Goal: Task Accomplishment & Management: Manage account settings

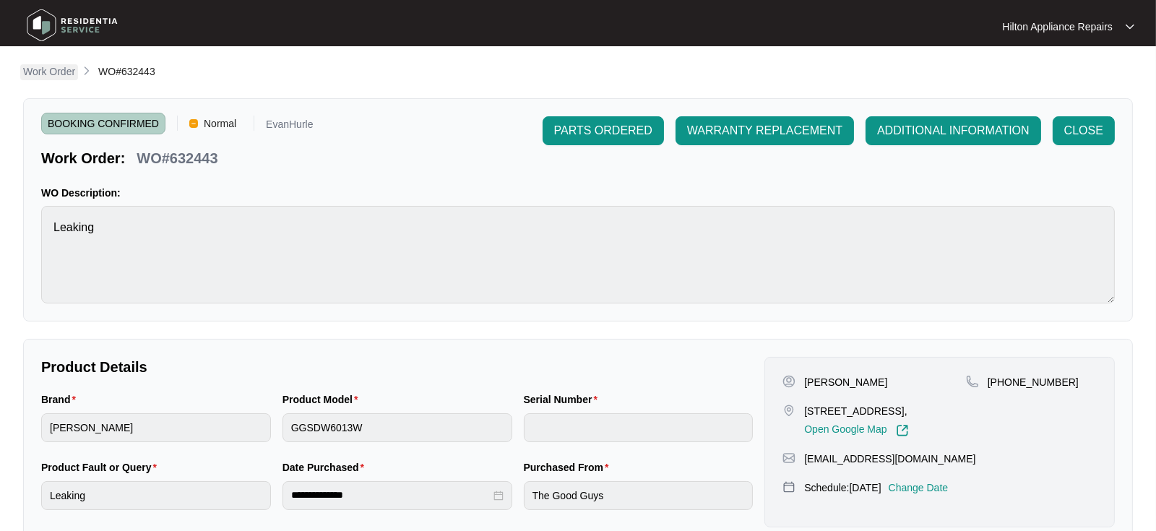
click at [42, 70] on p "Work Order" at bounding box center [49, 71] width 52 height 14
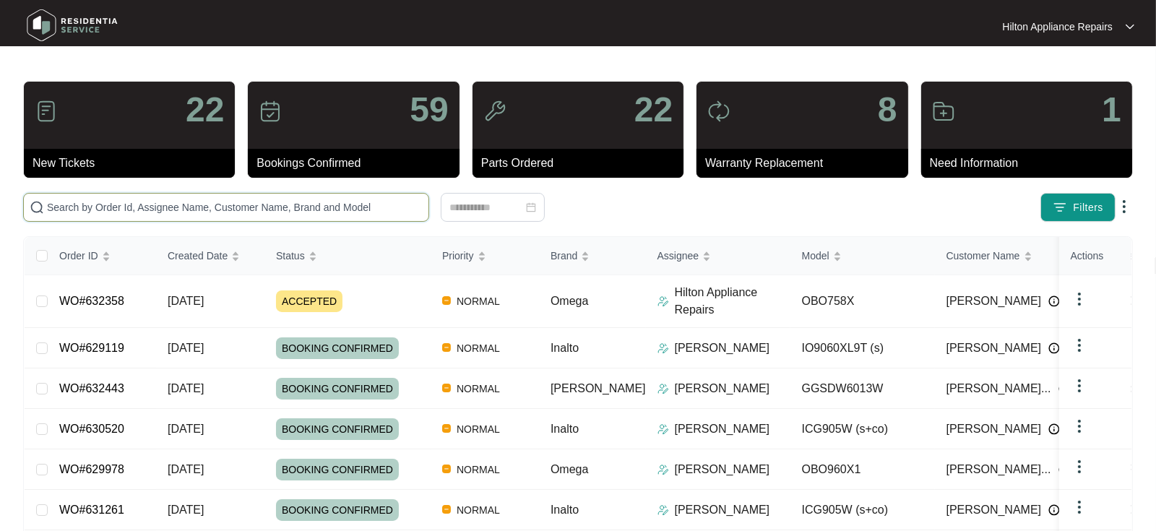
click at [60, 209] on input "text" at bounding box center [235, 207] width 376 height 16
paste input "WO#623139"
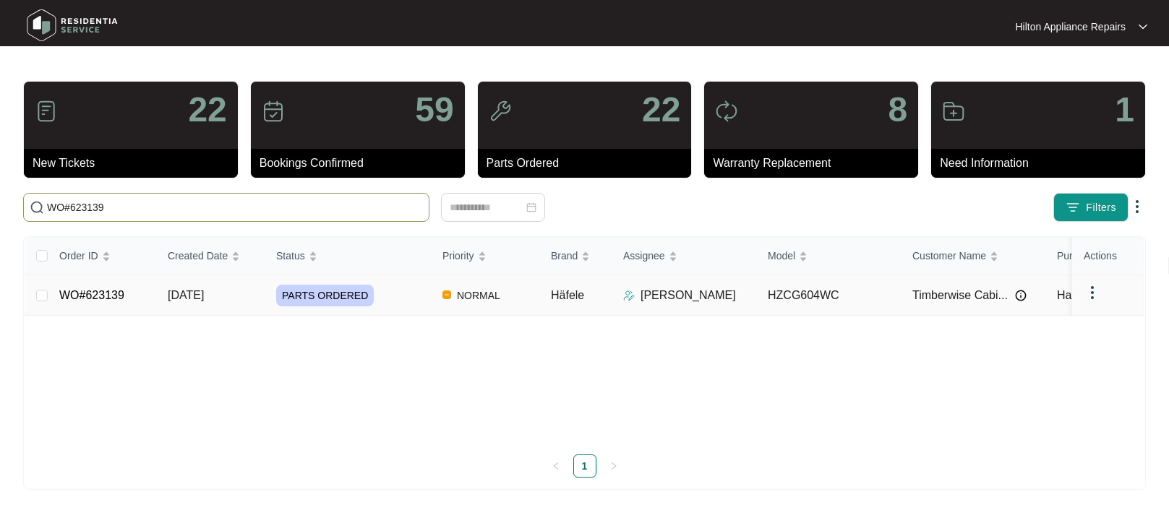
type input "WO#623139"
click at [201, 298] on span "[DATE]" at bounding box center [186, 295] width 36 height 12
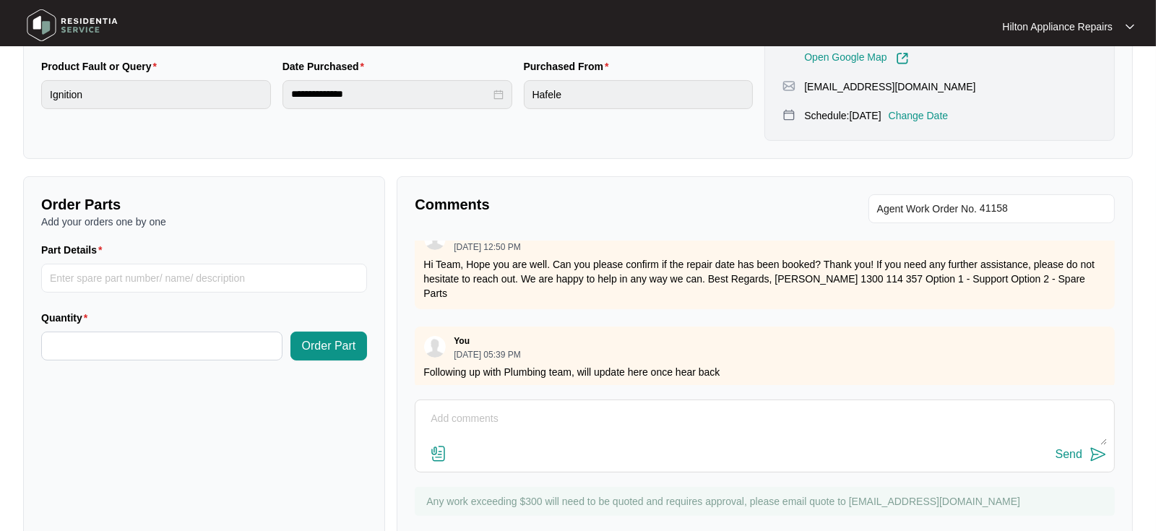
scroll to position [440, 0]
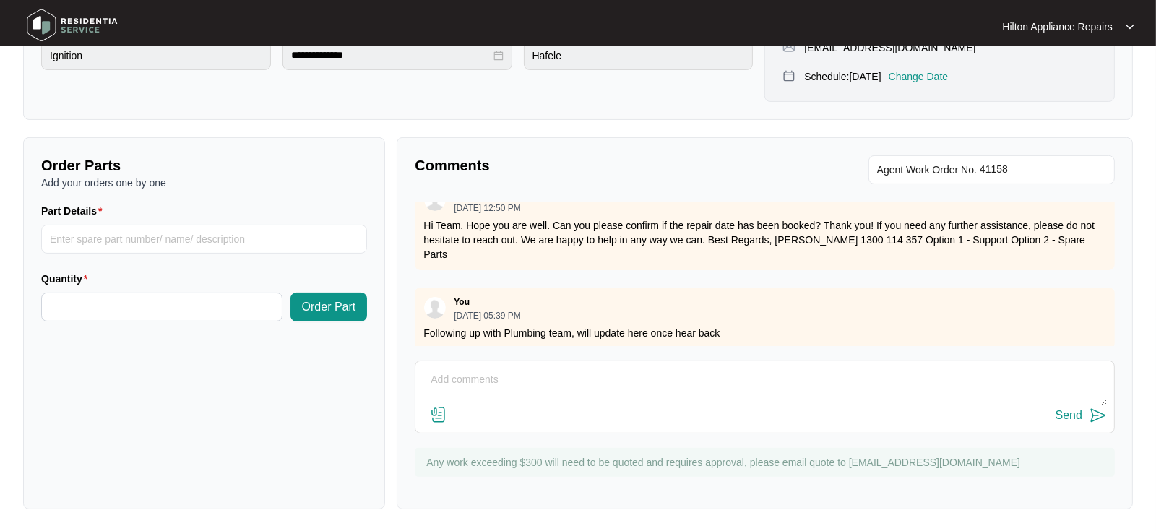
click at [424, 377] on textarea at bounding box center [765, 388] width 684 height 38
type textarea "H"
click at [642, 374] on textarea "Gas Tech advised he received "correct part"" at bounding box center [765, 388] width 684 height 38
type textarea "Gas Tech advised he received "correct part", however it is the other way around…"
click at [440, 413] on img at bounding box center [438, 414] width 17 height 17
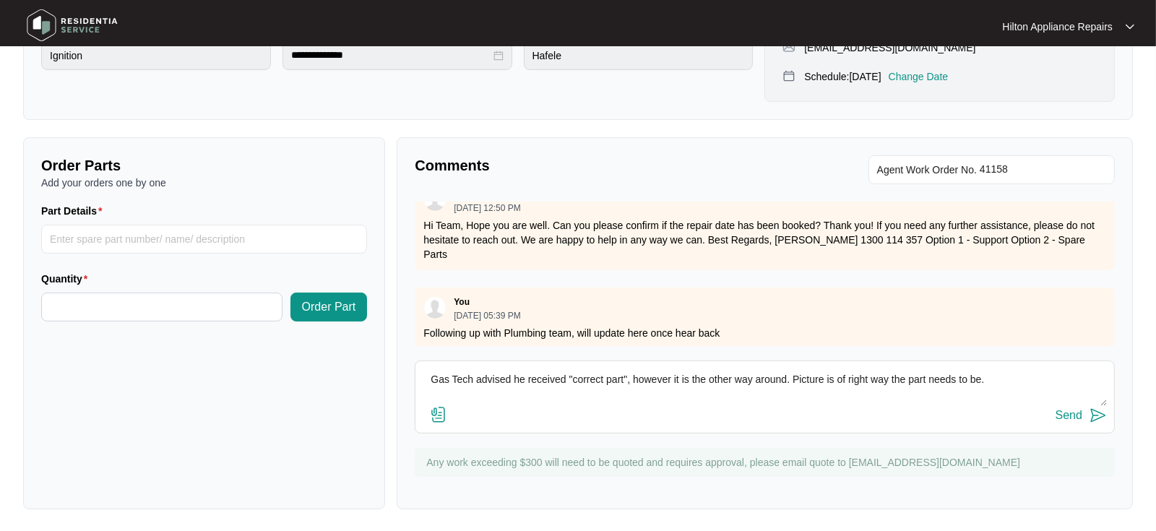
click at [0, 0] on input "file" at bounding box center [0, 0] width 0 height 0
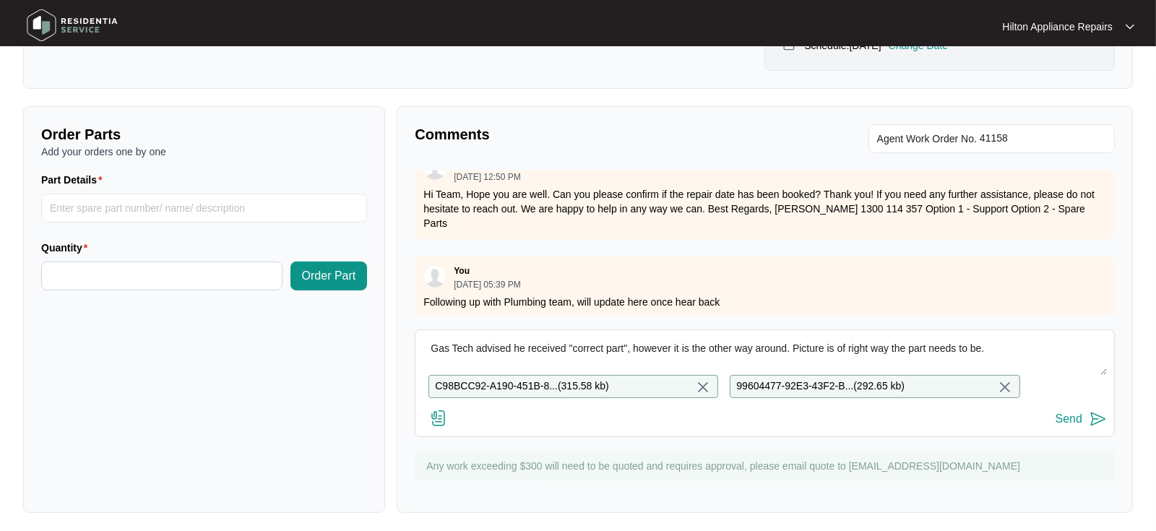
scroll to position [487, 0]
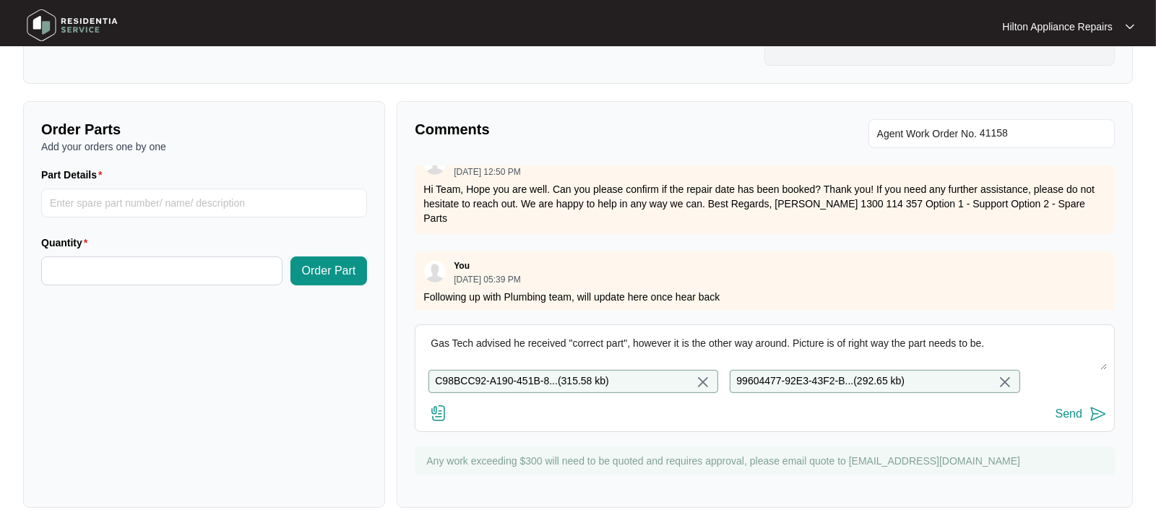
click at [1065, 411] on div "Send" at bounding box center [1069, 414] width 27 height 13
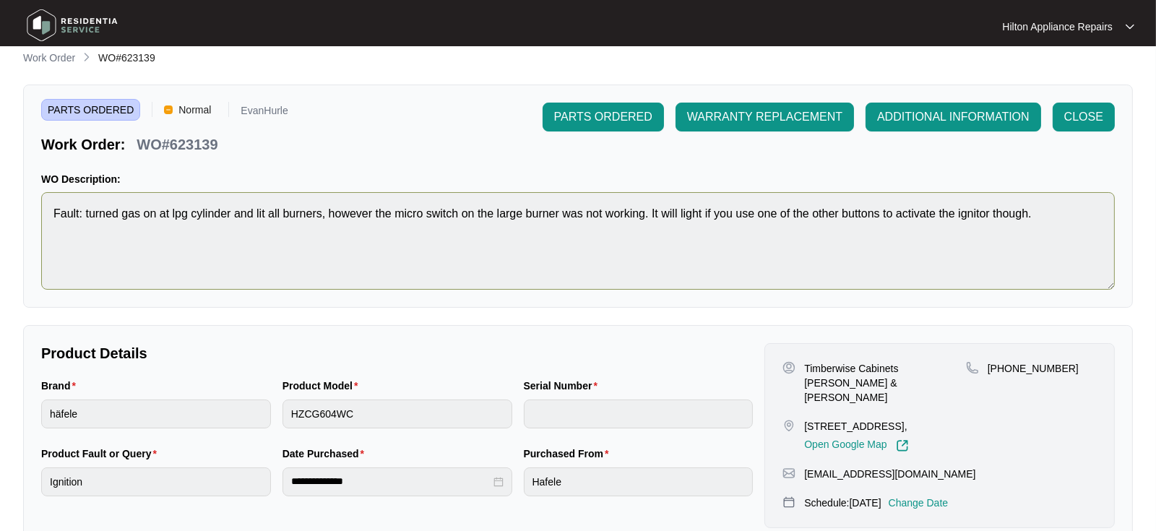
scroll to position [0, 0]
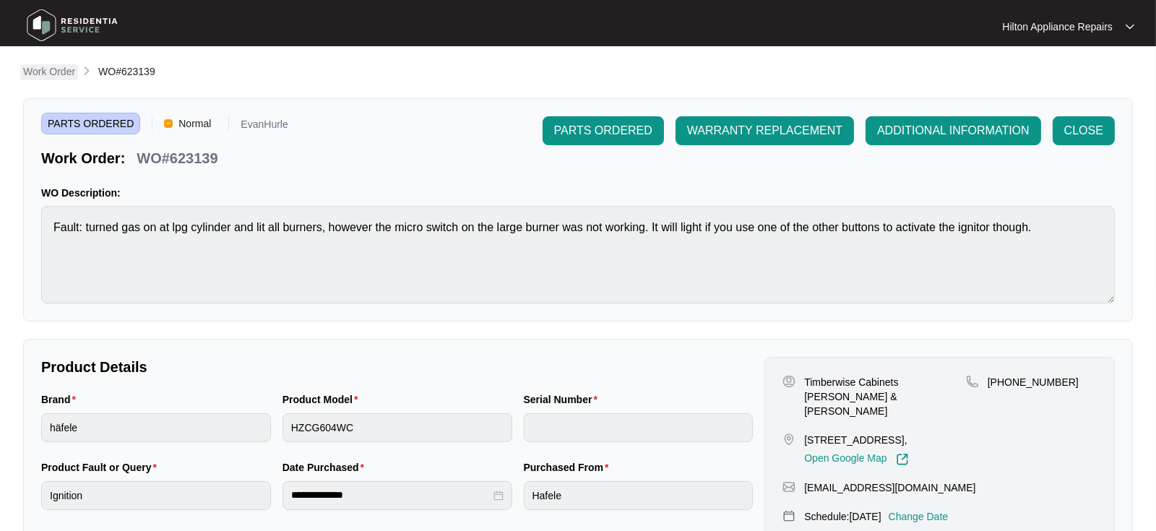
click at [46, 74] on p "Work Order" at bounding box center [49, 71] width 52 height 14
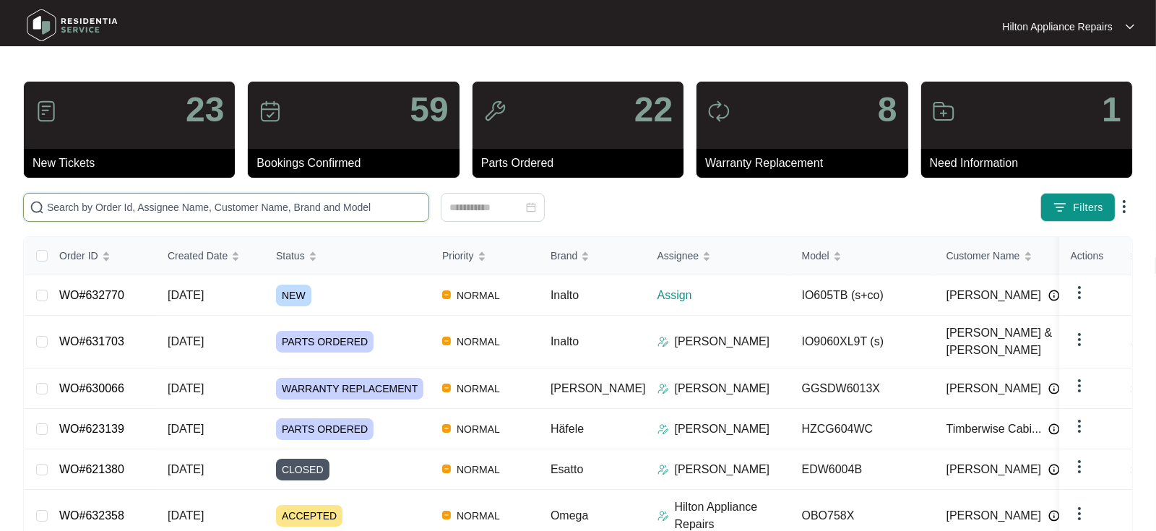
click at [64, 212] on input "text" at bounding box center [235, 207] width 376 height 16
paste input "632770"
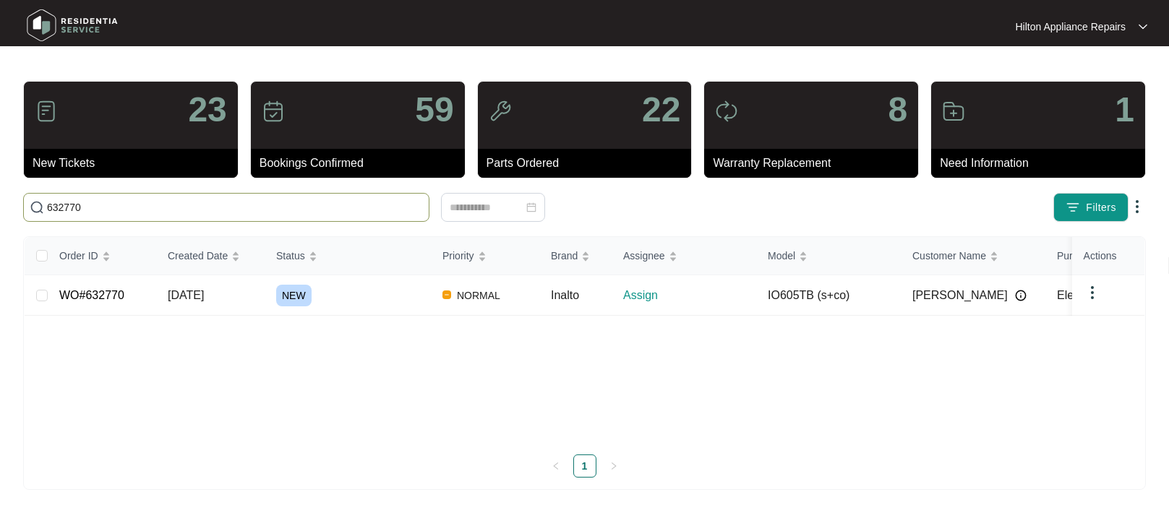
drag, startPoint x: 138, startPoint y: 207, endPoint x: -43, endPoint y: 212, distance: 181.5
click at [0, 212] on html "Hilton Appliance Repairs Hilton App... 23 New Tickets 59 Bookings Confirmed 22 …" at bounding box center [584, 265] width 1169 height 531
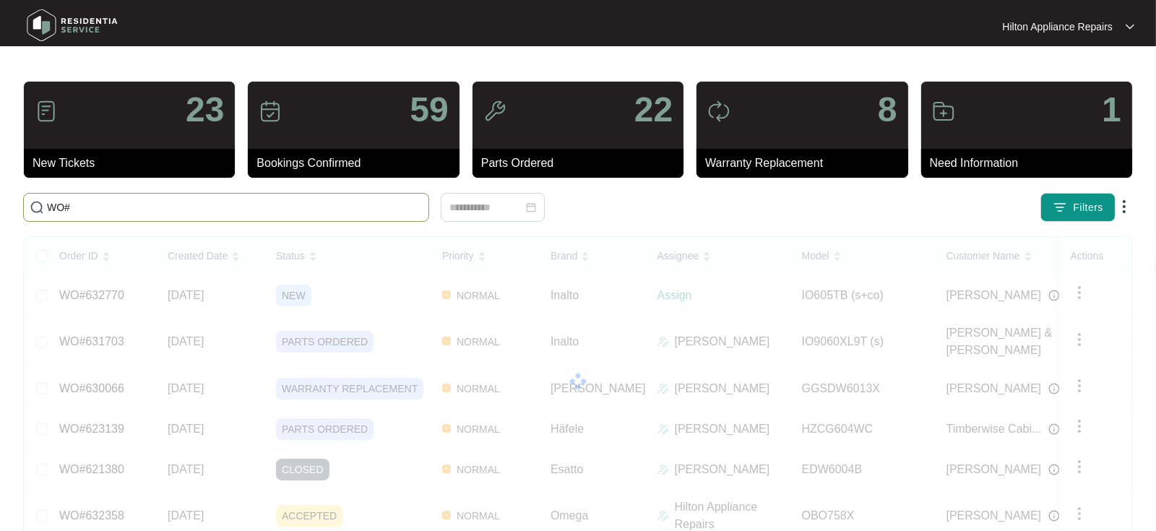
paste input "632770"
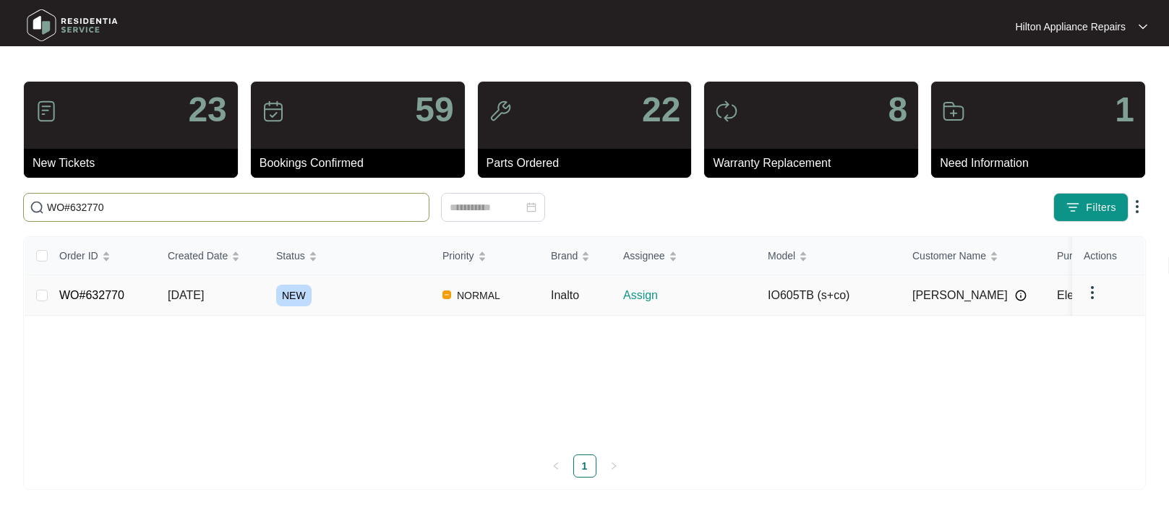
type input "WO#632770"
click at [188, 294] on span "[DATE]" at bounding box center [186, 295] width 36 height 12
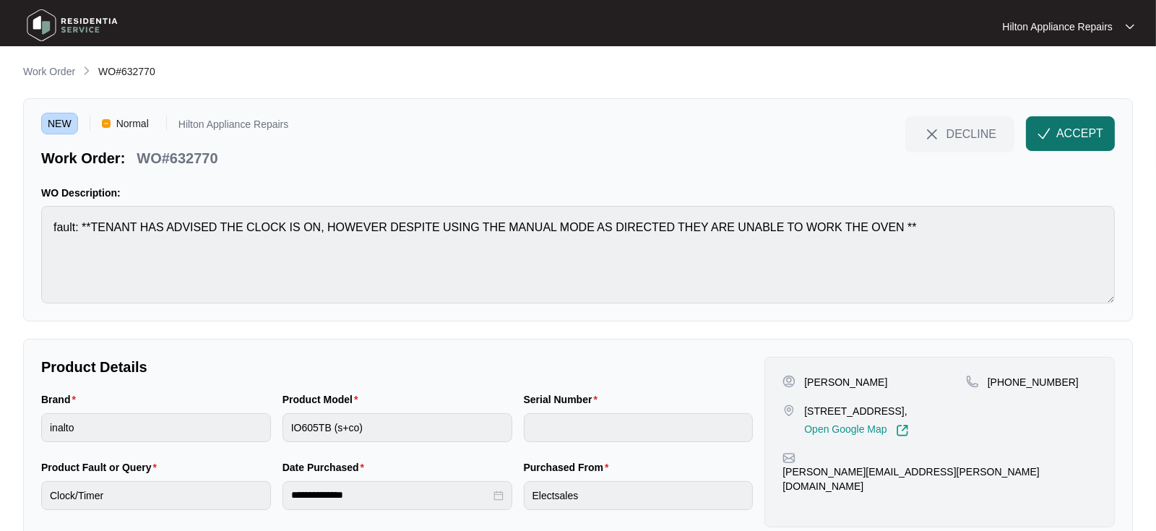
click at [1070, 134] on span "ACCEPT" at bounding box center [1080, 133] width 47 height 17
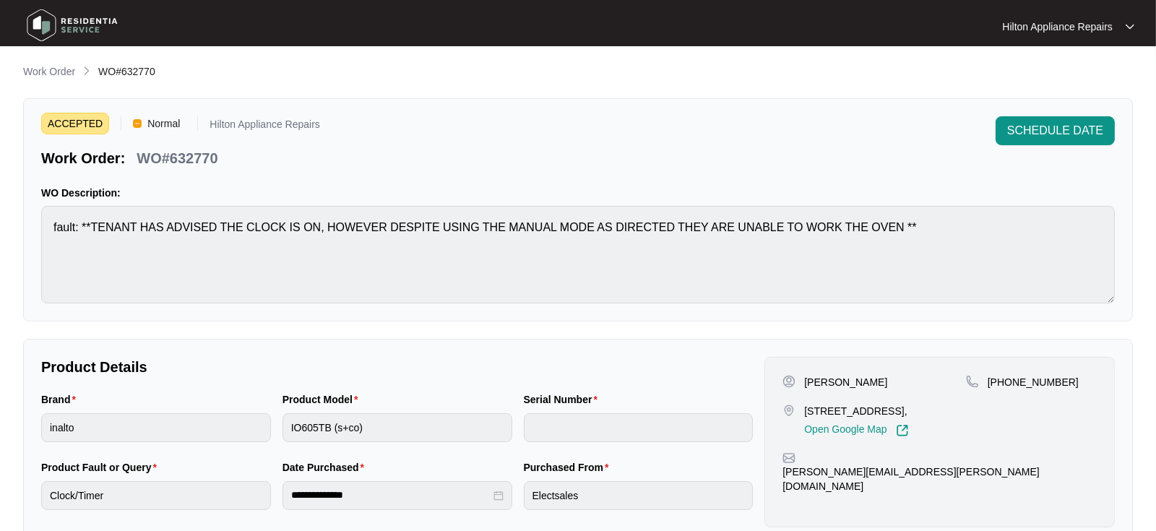
drag, startPoint x: 940, startPoint y: 412, endPoint x: 806, endPoint y: 400, distance: 134.9
click at [806, 400] on div "[PERSON_NAME] [STREET_ADDRESS], Open Google Map" at bounding box center [875, 406] width 184 height 62
copy p "18 Pantelleria Terrace Alkimos"
drag, startPoint x: 851, startPoint y: 383, endPoint x: 803, endPoint y: 383, distance: 48.4
click at [803, 383] on div "[PERSON_NAME]" at bounding box center [875, 382] width 184 height 14
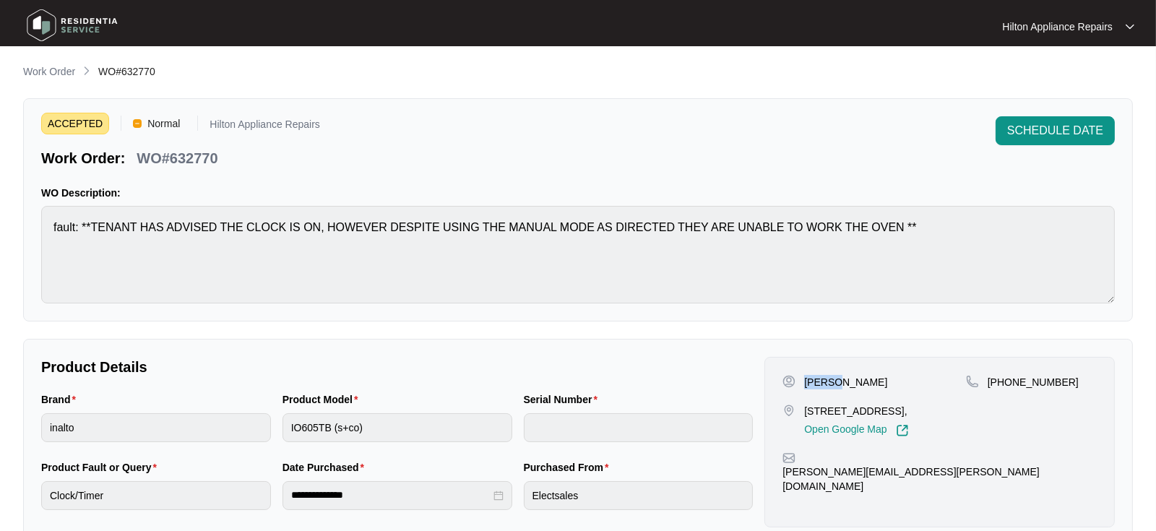
copy p "[PERSON_NAME]"
drag, startPoint x: 1053, startPoint y: 383, endPoint x: 1005, endPoint y: 377, distance: 48.0
click at [1005, 377] on p "[PHONE_NUMBER]" at bounding box center [1033, 382] width 91 height 14
copy p "466140457"
drag, startPoint x: 926, startPoint y: 469, endPoint x: 803, endPoint y: 478, distance: 123.2
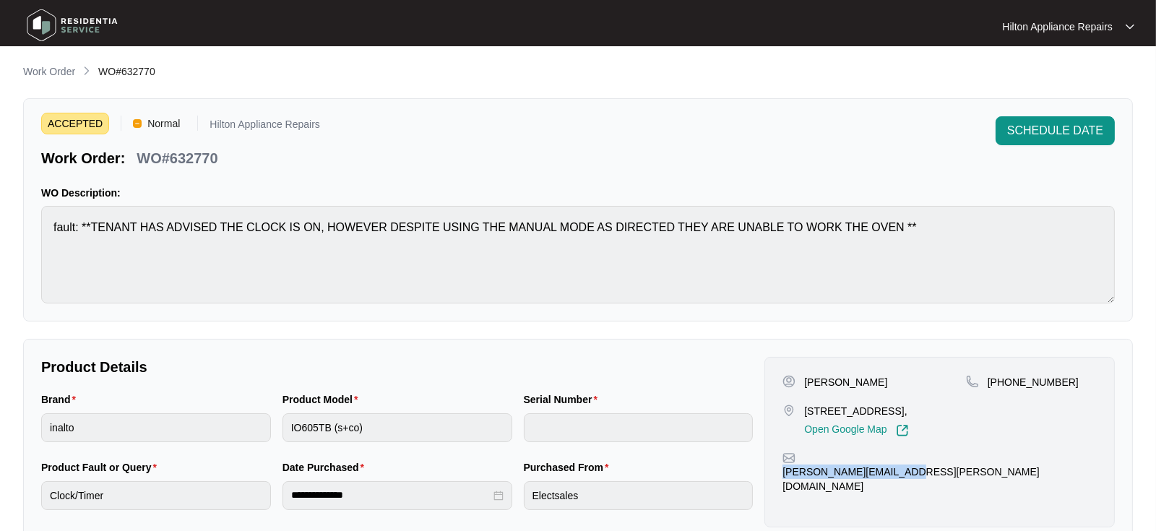
click at [803, 478] on div "[PERSON_NAME][EMAIL_ADDRESS][PERSON_NAME][DOMAIN_NAME]" at bounding box center [940, 473] width 314 height 42
copy p "[PERSON_NAME][EMAIL_ADDRESS][PERSON_NAME][DOMAIN_NAME]"
click at [202, 429] on div "Brand inalto Product Model IO605TB (s+co) Serial Number" at bounding box center [396, 426] width 723 height 68
drag, startPoint x: 232, startPoint y: 163, endPoint x: 138, endPoint y: 158, distance: 94.1
click at [138, 158] on div "Work Order: WO#632770" at bounding box center [180, 155] width 279 height 25
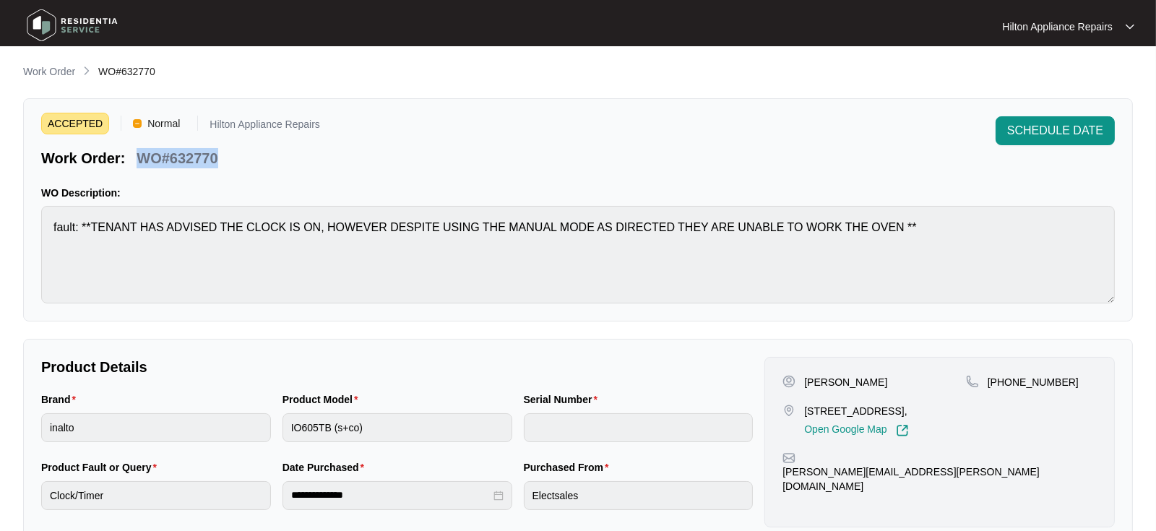
copy p "WO#632770"
click at [260, 147] on div "Work Order: WO#632770" at bounding box center [180, 155] width 279 height 25
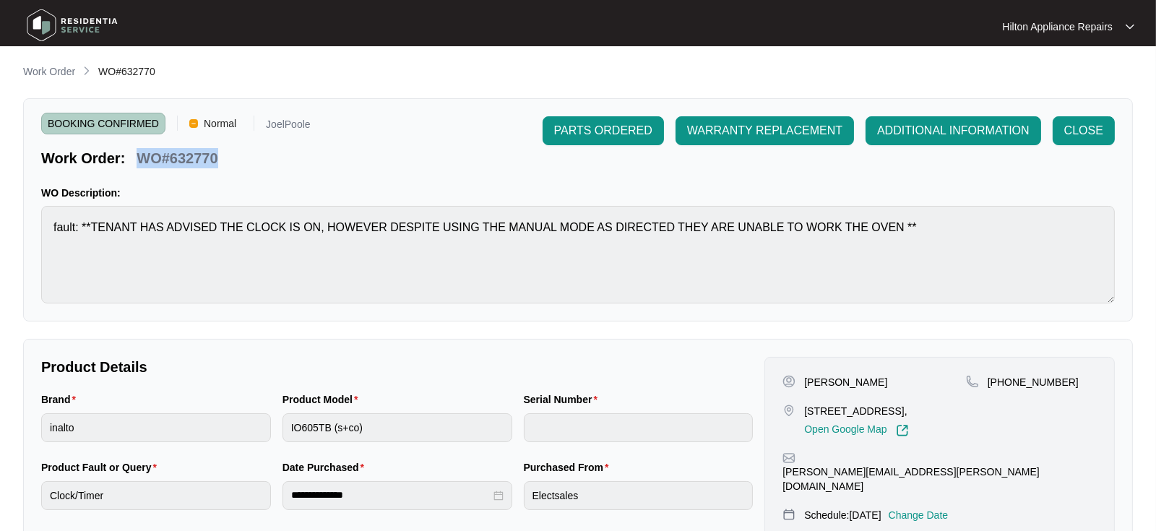
drag, startPoint x: 233, startPoint y: 155, endPoint x: 137, endPoint y: 153, distance: 96.1
click at [137, 153] on div "Work Order: WO#632770" at bounding box center [176, 155] width 270 height 25
copy p "WO#632770"
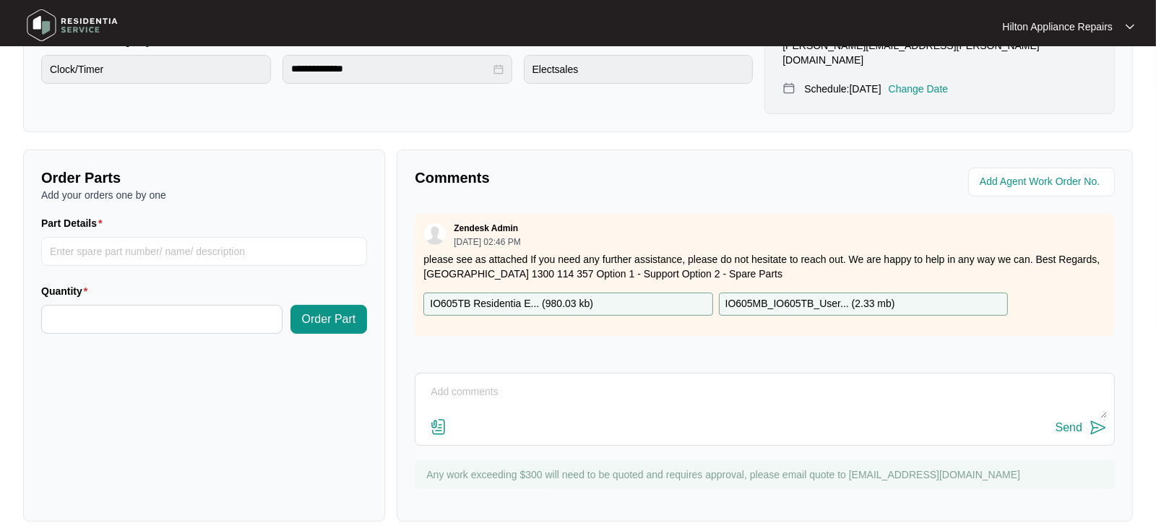
click at [483, 381] on textarea at bounding box center [765, 400] width 684 height 38
paste textarea "Called [PERSON_NAME], she advised she have someone on another line and will cal…"
type textarea "Called [PERSON_NAME], she advised she have someone on another line and will cal…"
click at [1065, 421] on div "Send" at bounding box center [1069, 427] width 27 height 13
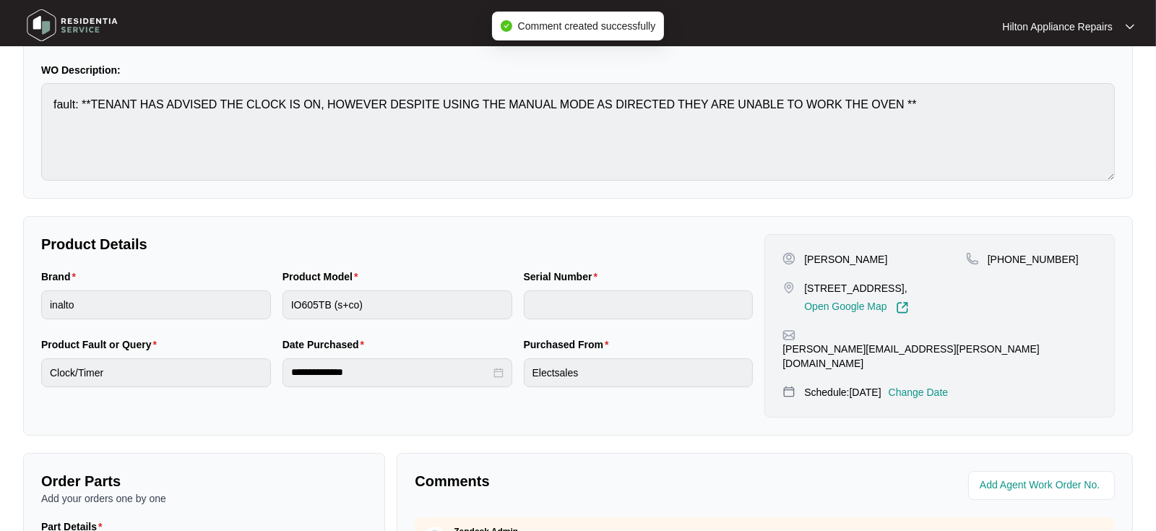
scroll to position [321, 0]
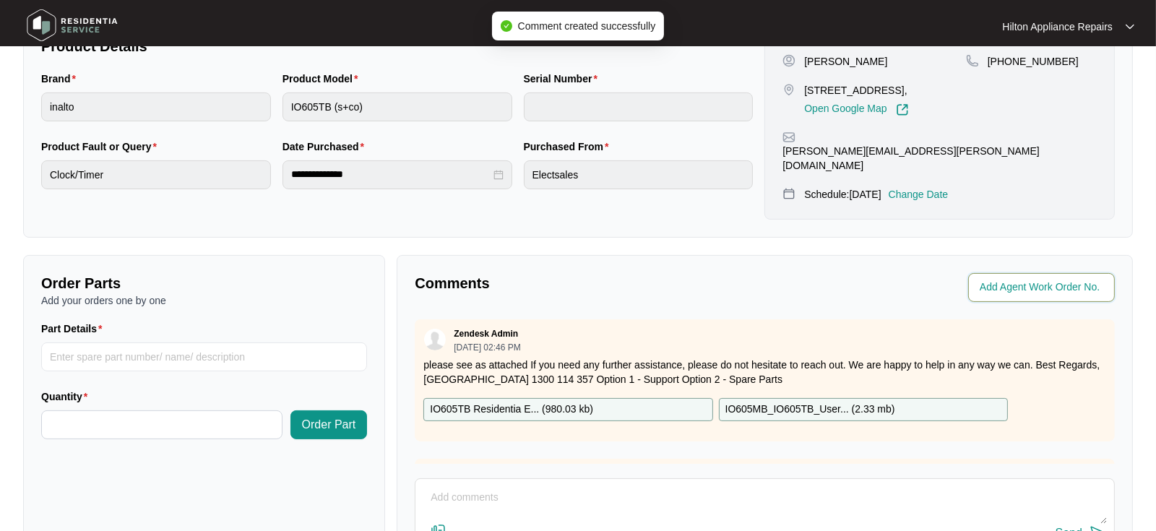
click at [998, 279] on input "string" at bounding box center [1043, 287] width 126 height 17
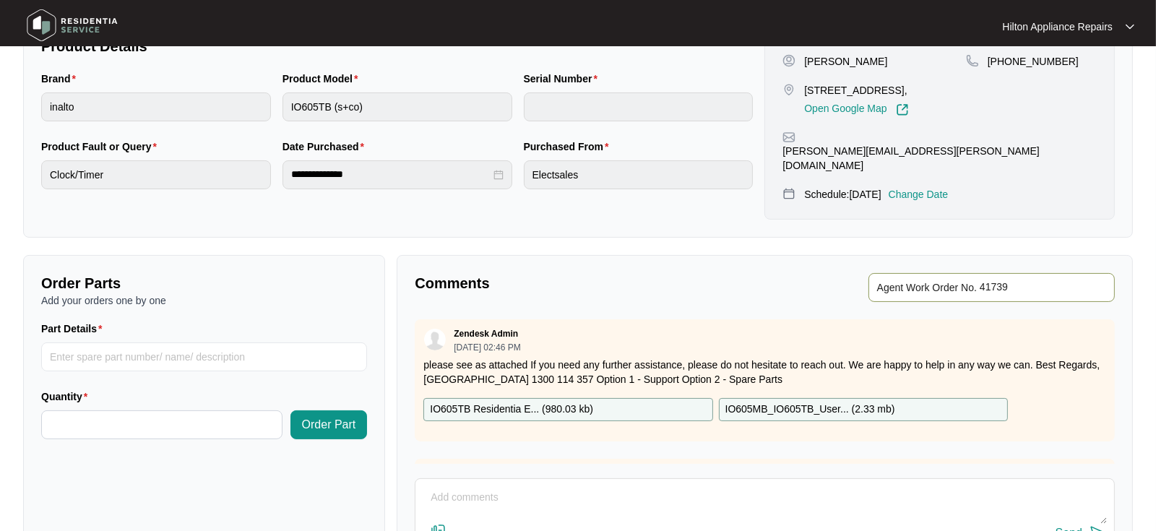
type input "41739"
click at [685, 273] on p "Comments" at bounding box center [585, 283] width 340 height 20
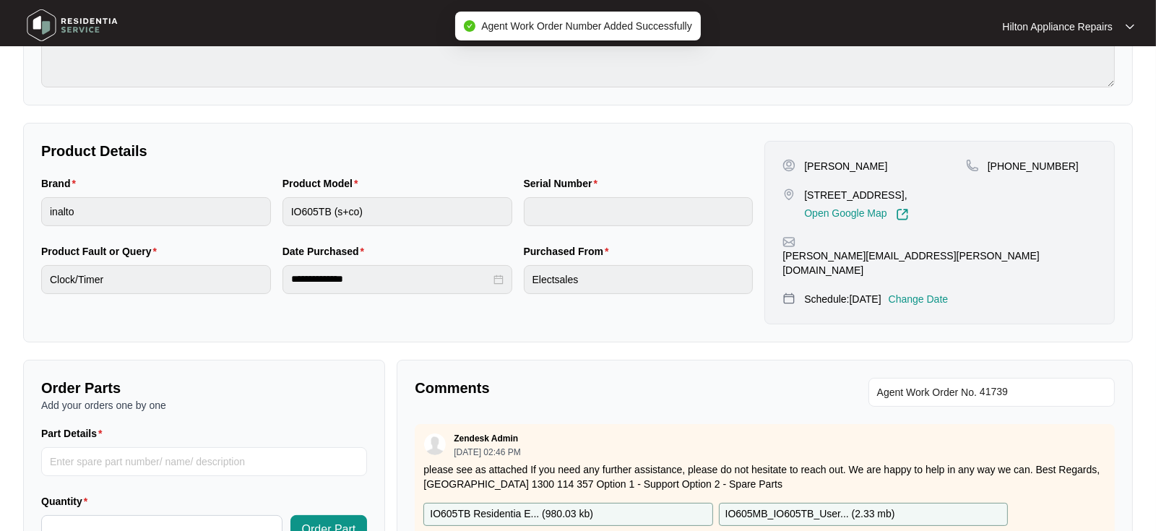
scroll to position [0, 0]
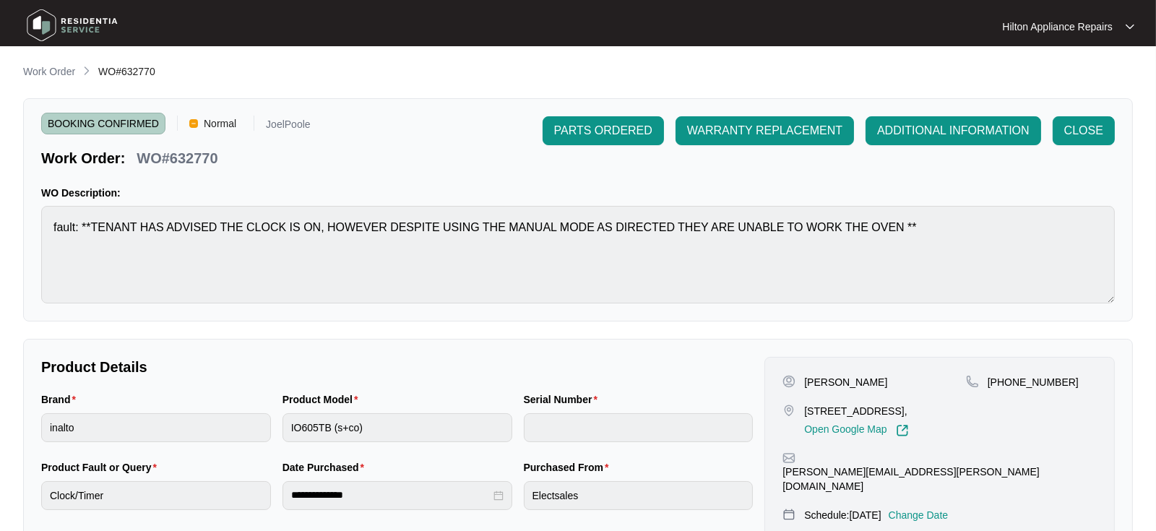
drag, startPoint x: 34, startPoint y: 72, endPoint x: 55, endPoint y: 72, distance: 21.0
click at [34, 72] on p "Work Order" at bounding box center [49, 71] width 52 height 14
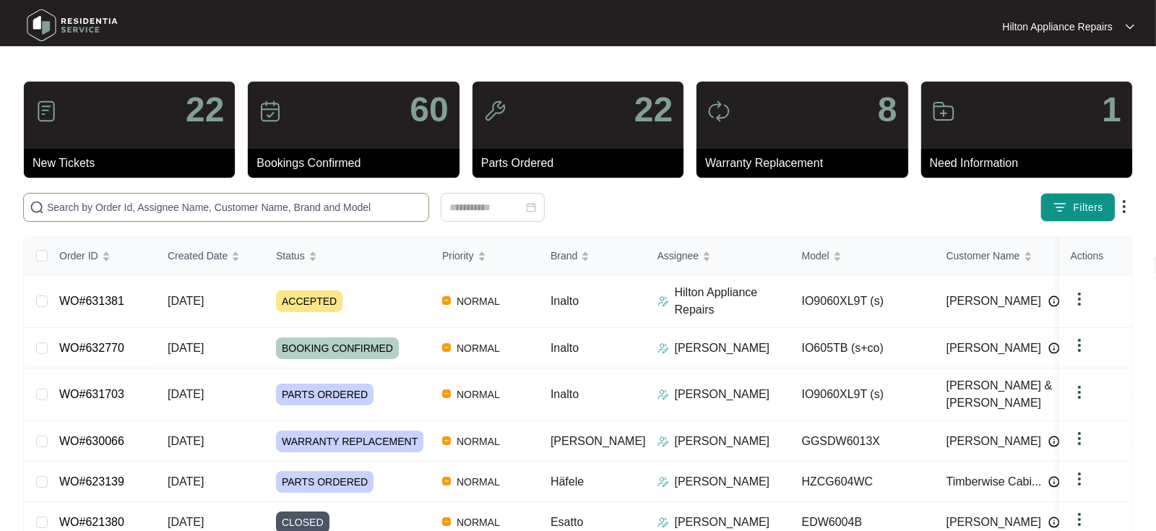
click at [46, 205] on span at bounding box center [226, 207] width 406 height 29
paste input "WO#615646"
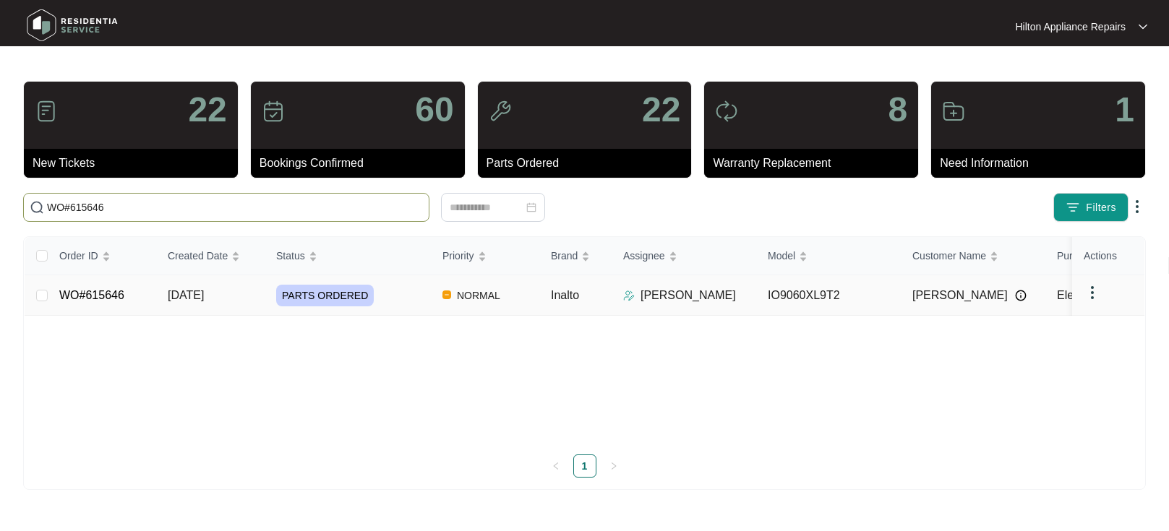
type input "WO#615646"
click at [187, 289] on span "[DATE]" at bounding box center [186, 295] width 36 height 12
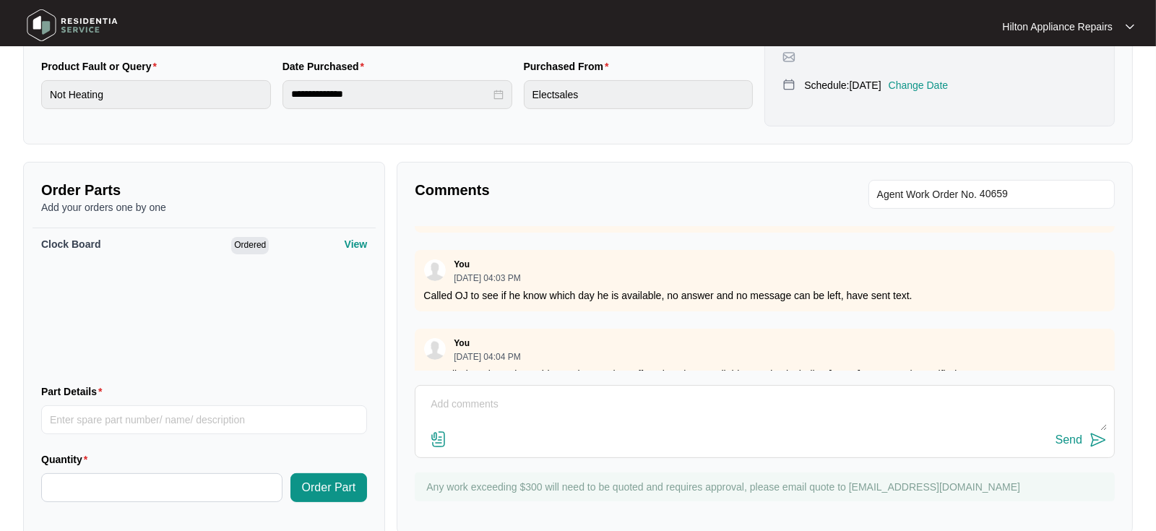
scroll to position [401, 0]
drag, startPoint x: 455, startPoint y: 402, endPoint x: 523, endPoint y: 401, distance: 68.7
click at [455, 401] on textarea at bounding box center [765, 412] width 684 height 38
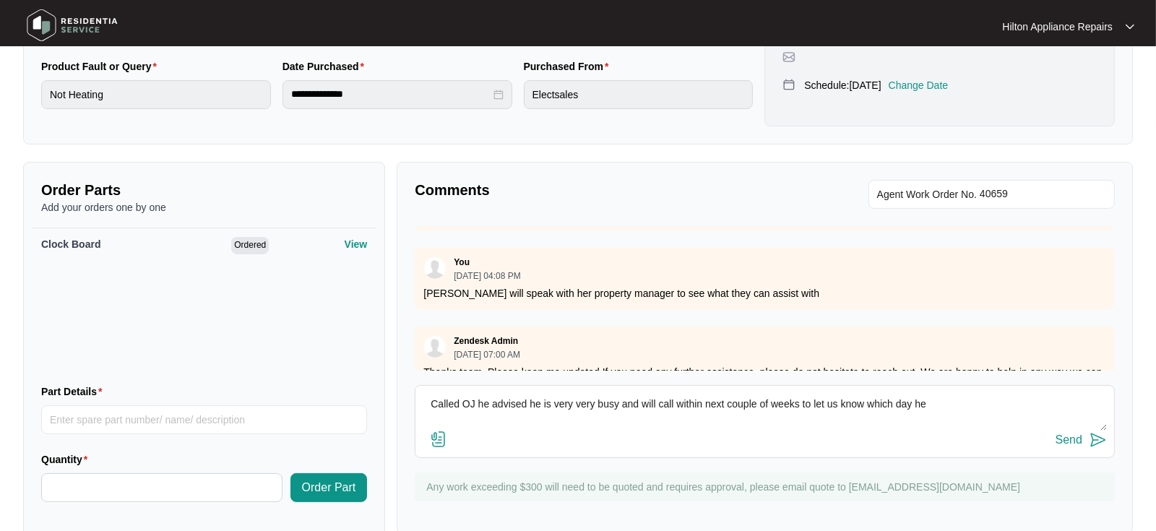
click at [936, 403] on textarea "Called OJ he advised he is very very busy and will call within next couple of w…" at bounding box center [765, 412] width 684 height 38
drag, startPoint x: 1016, startPoint y: 408, endPoint x: 387, endPoint y: 398, distance: 628.8
click at [387, 398] on div "Order Parts Add your orders one by one Clock Board Ordered View Part Details Qu…" at bounding box center [578, 350] width 1122 height 376
click at [431, 398] on textarea "Called OJ he advised he is very very busy and will call within next couple of w…" at bounding box center [765, 412] width 684 height 38
type textarea "Part arrived, called OJ he advised he is very very busy and will call within ne…"
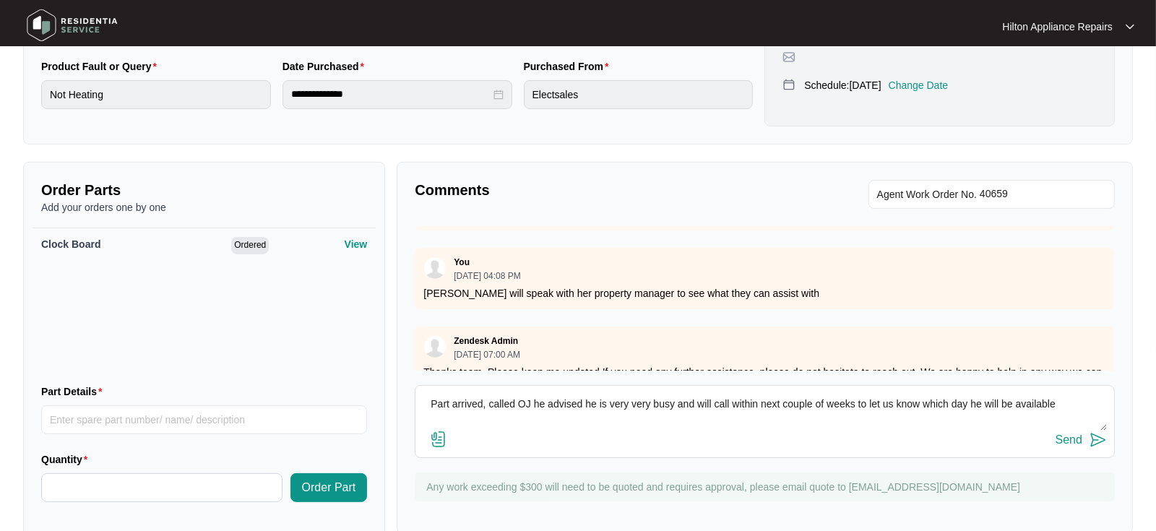
click at [1067, 439] on div "Send" at bounding box center [1069, 440] width 27 height 13
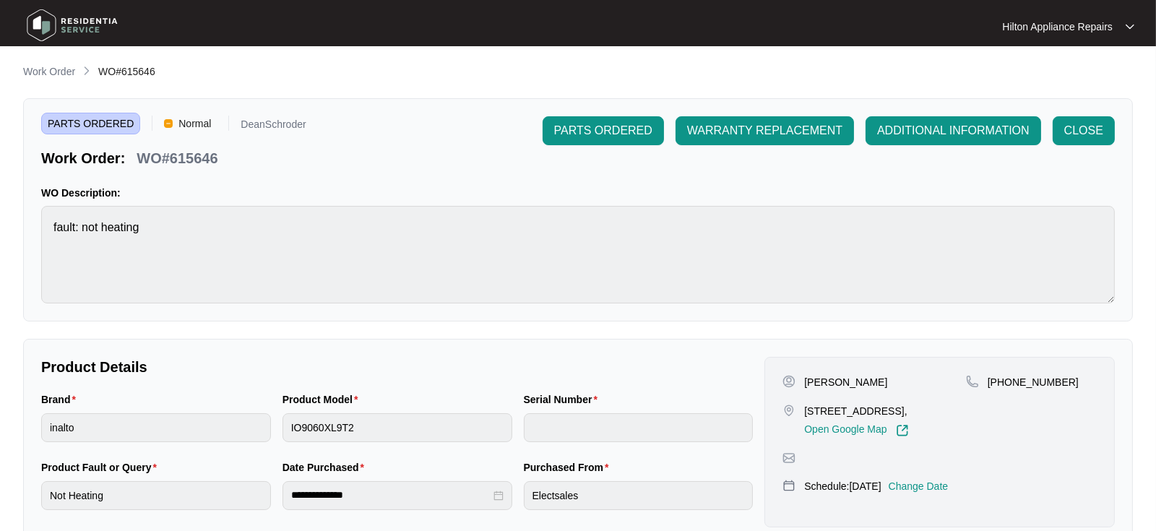
scroll to position [0, 0]
click at [54, 72] on p "Work Order" at bounding box center [49, 71] width 52 height 14
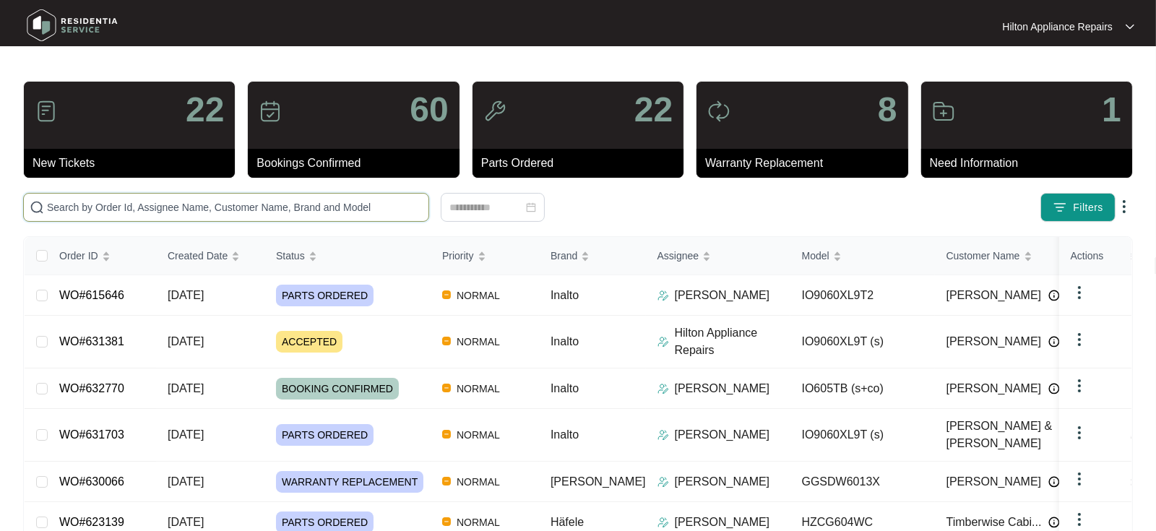
click at [73, 202] on input "text" at bounding box center [235, 207] width 376 height 16
paste input "WO#631656"
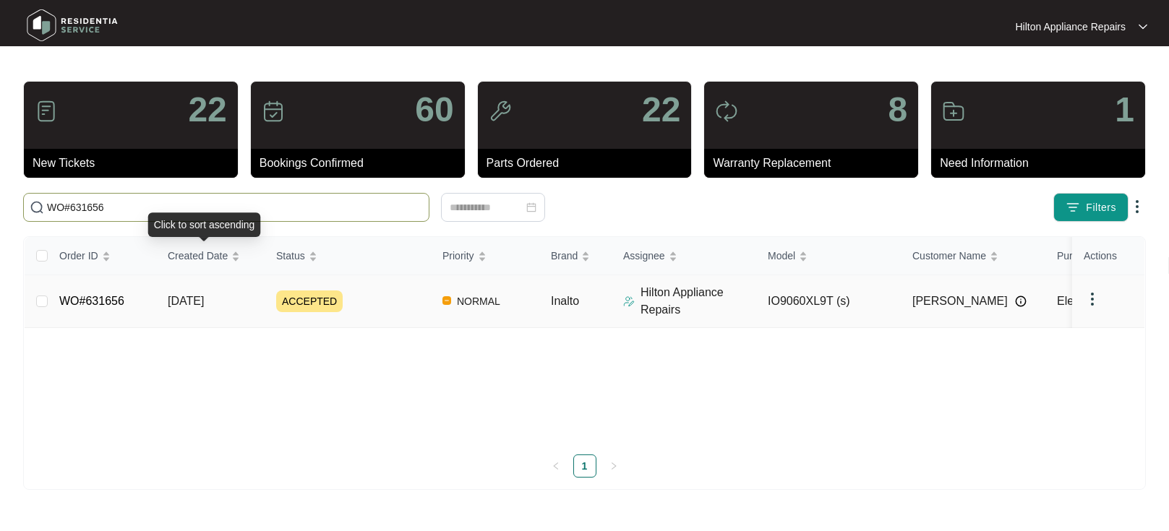
type input "WO#631656"
click at [189, 299] on span "[DATE]" at bounding box center [186, 301] width 36 height 12
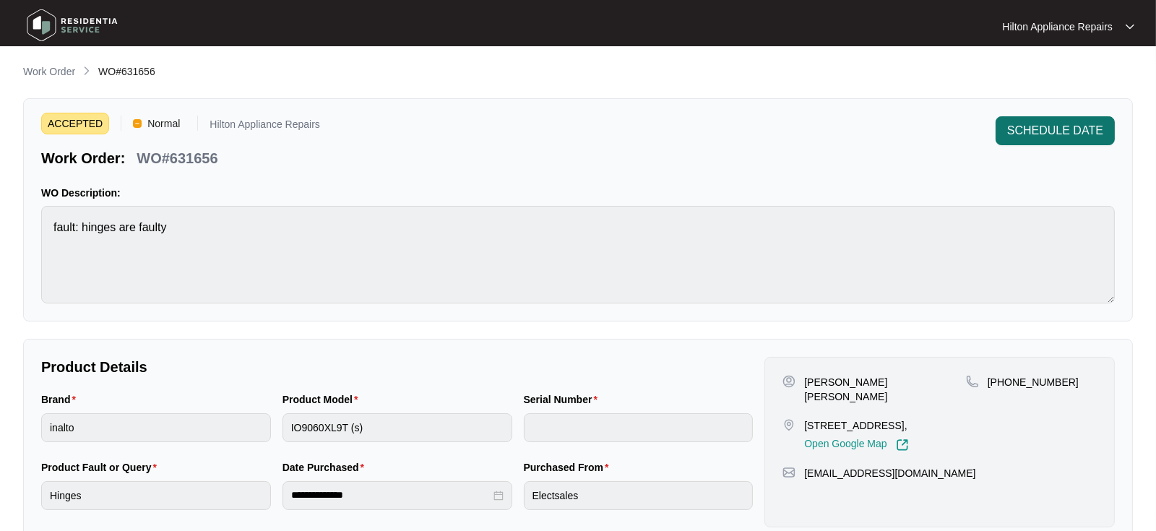
click at [1044, 121] on button "SCHEDULE DATE" at bounding box center [1055, 130] width 119 height 29
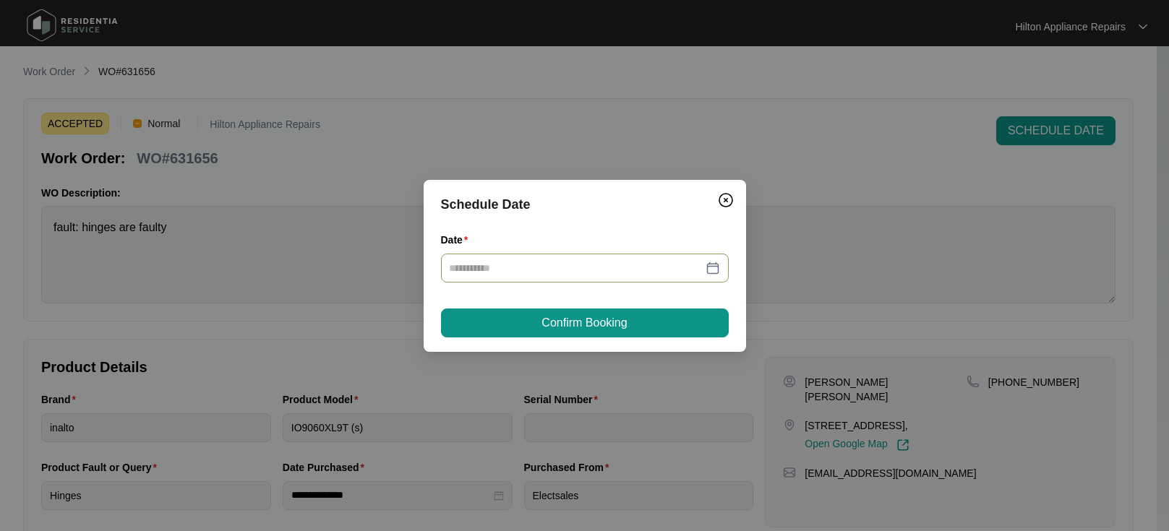
click at [710, 270] on div at bounding box center [585, 268] width 270 height 16
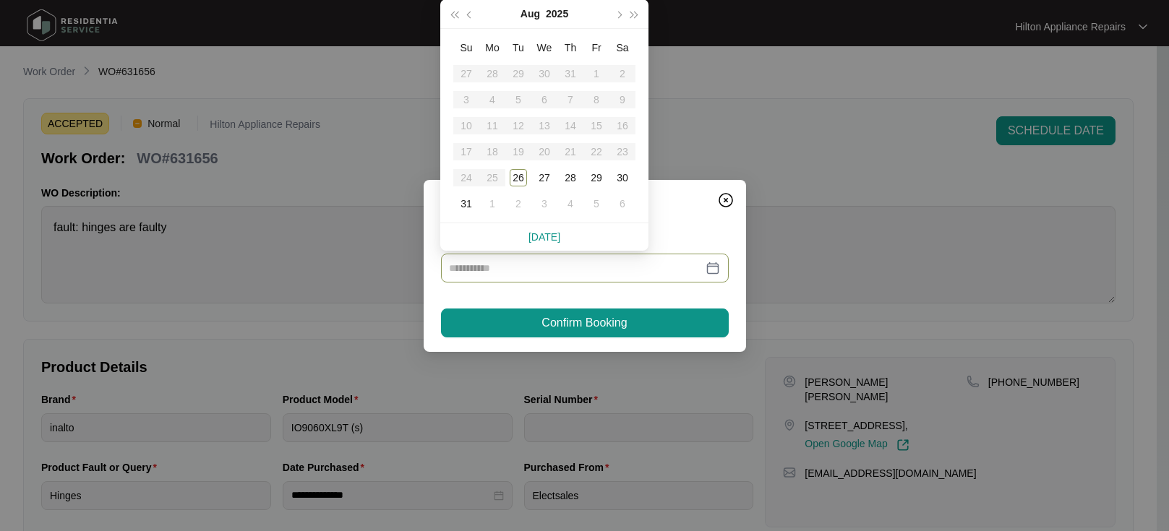
type input "**********"
click at [622, 177] on div "30" at bounding box center [622, 177] width 17 height 17
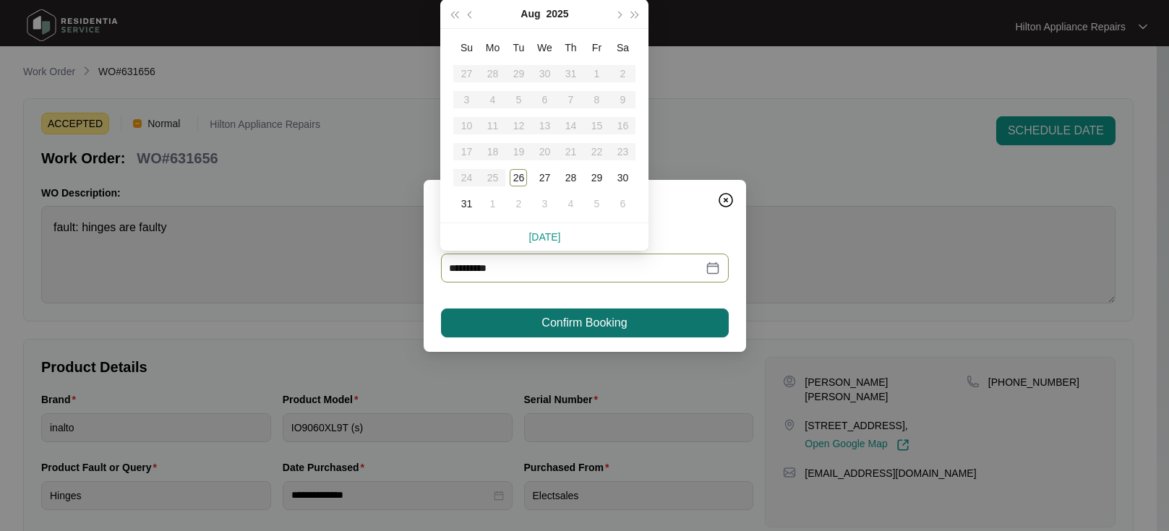
type input "**********"
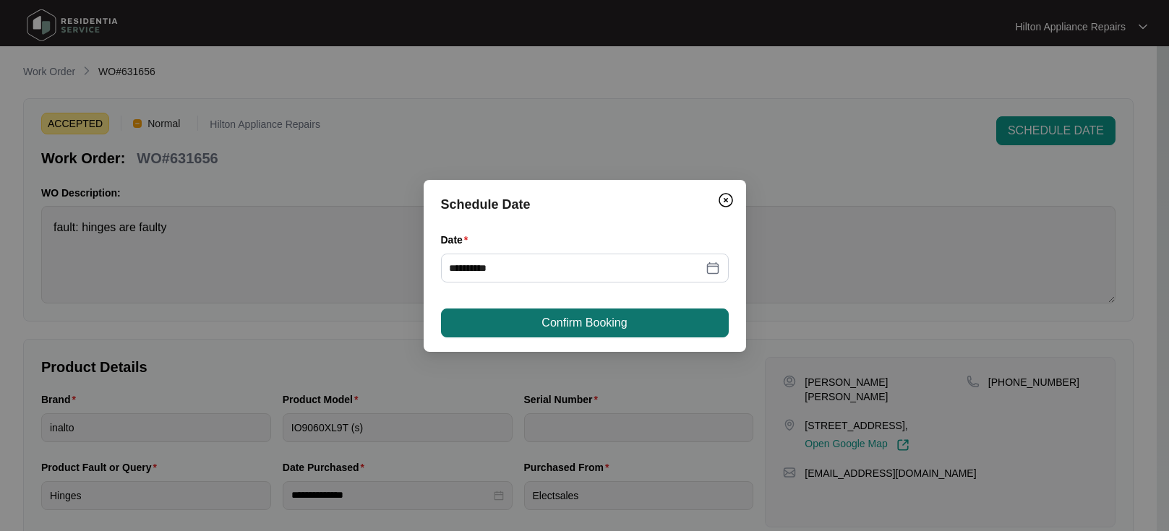
click at [584, 327] on span "Confirm Booking" at bounding box center [583, 322] width 85 height 17
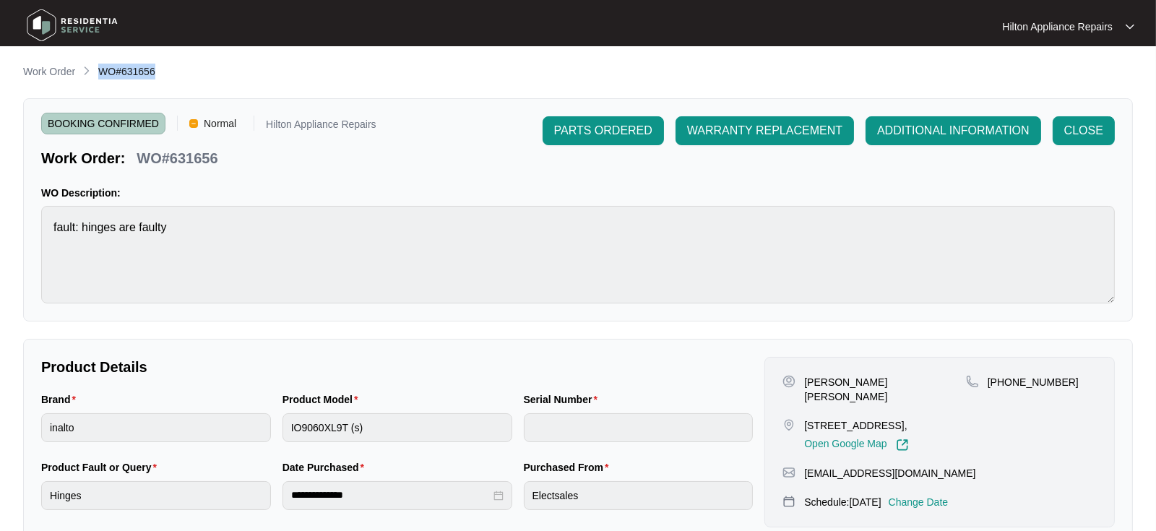
drag, startPoint x: 162, startPoint y: 71, endPoint x: 99, endPoint y: 66, distance: 63.0
click at [99, 66] on div "Work Order WO#631656" at bounding box center [578, 72] width 1110 height 17
copy span "WO#631656"
click at [50, 73] on p "Work Order" at bounding box center [49, 71] width 52 height 14
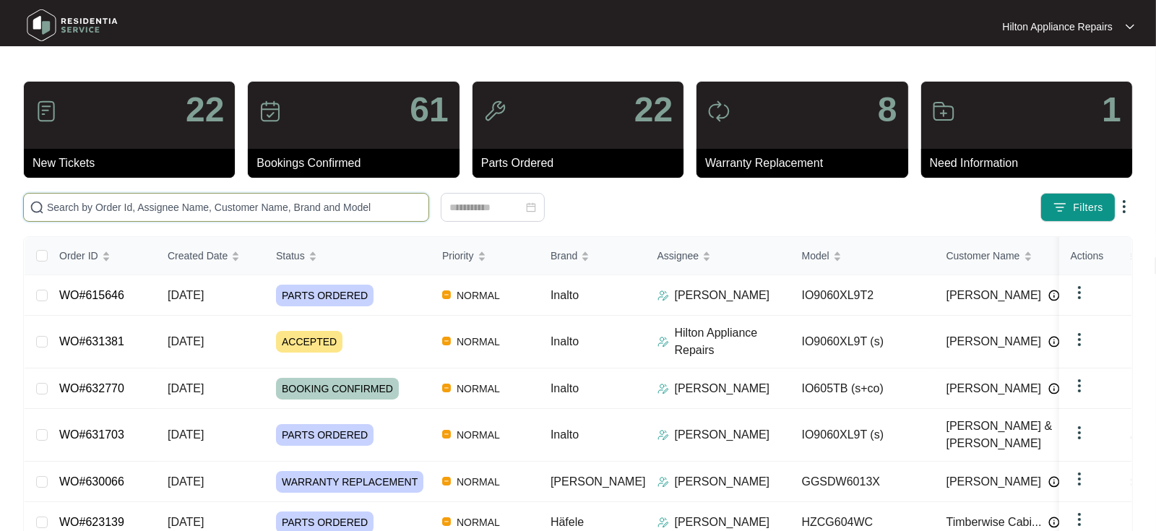
click at [55, 203] on input "text" at bounding box center [235, 207] width 376 height 16
paste input "WO#631656"
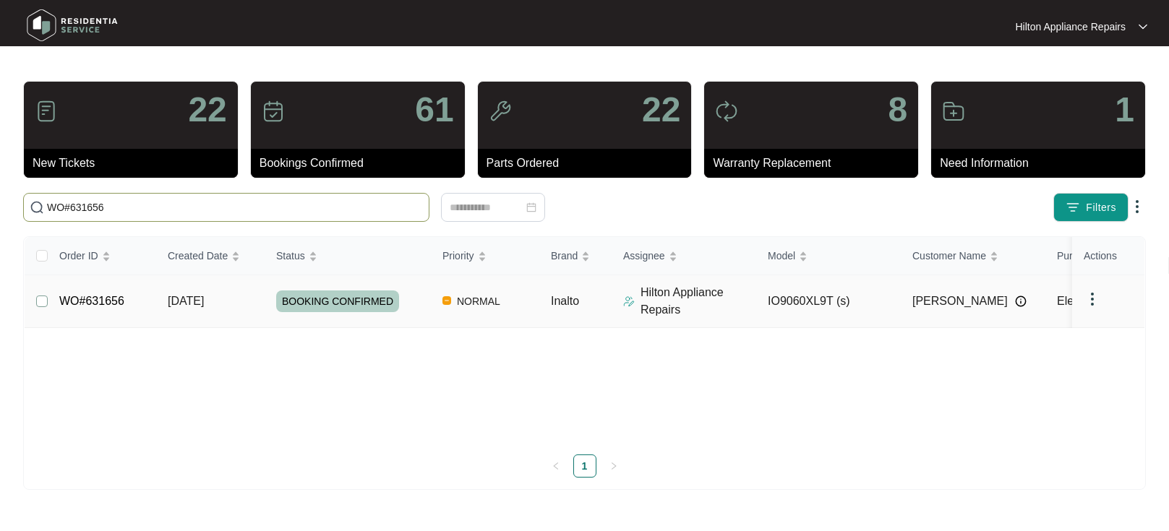
type input "WO#631656"
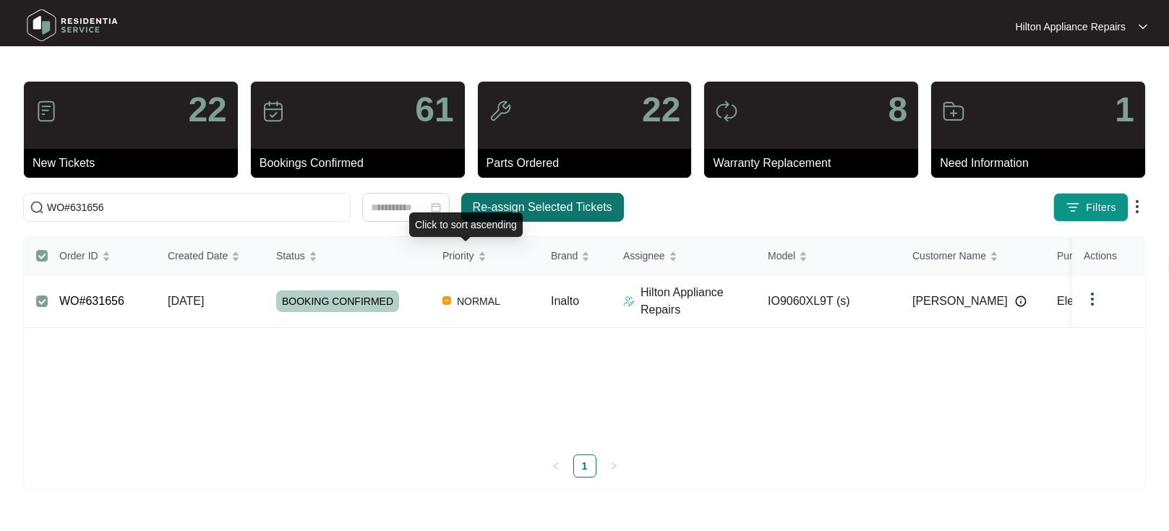
click at [534, 212] on span "Re-assign Selected Tickets" at bounding box center [542, 207] width 139 height 17
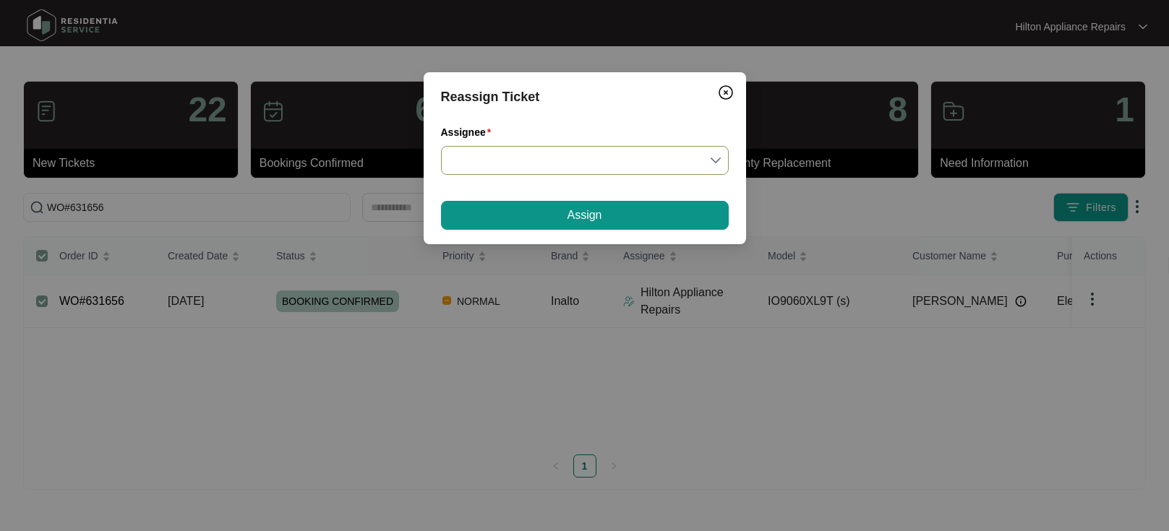
click at [718, 159] on input "Assignee" at bounding box center [585, 160] width 270 height 27
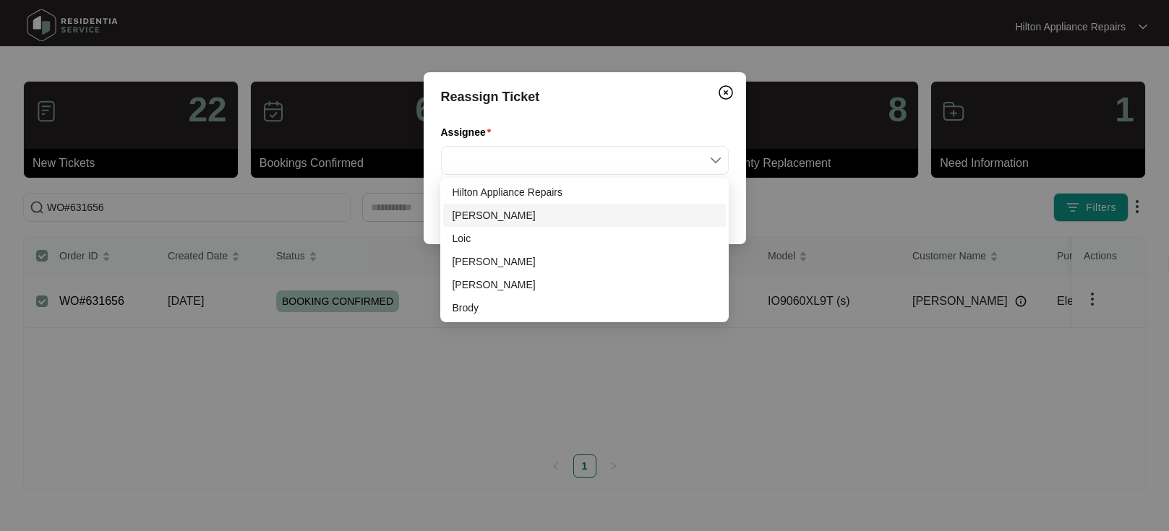
click at [520, 218] on div "[PERSON_NAME]" at bounding box center [584, 215] width 265 height 16
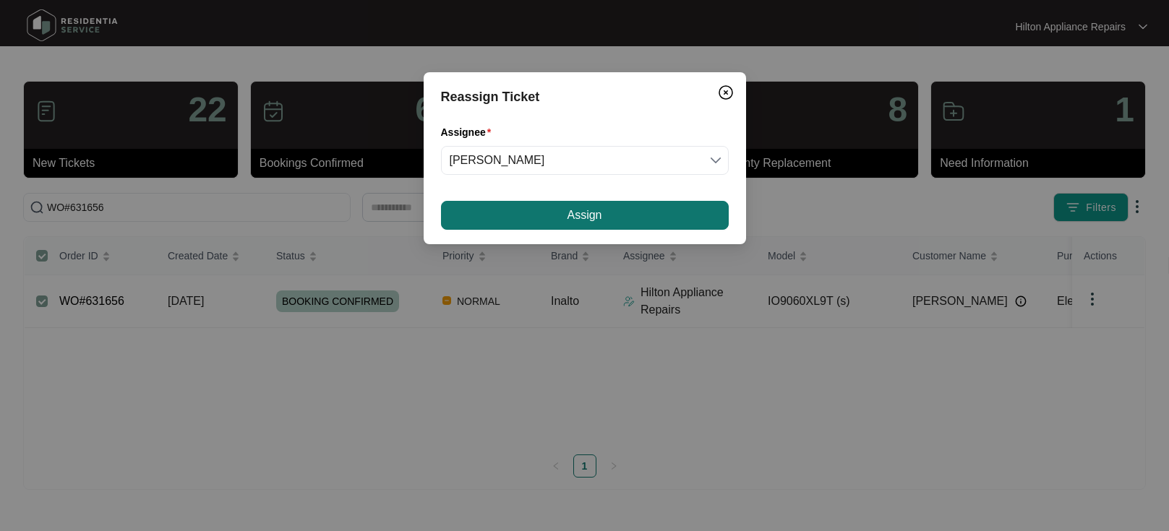
click at [611, 216] on button "Assign" at bounding box center [585, 215] width 288 height 29
